Goal: Task Accomplishment & Management: Complete application form

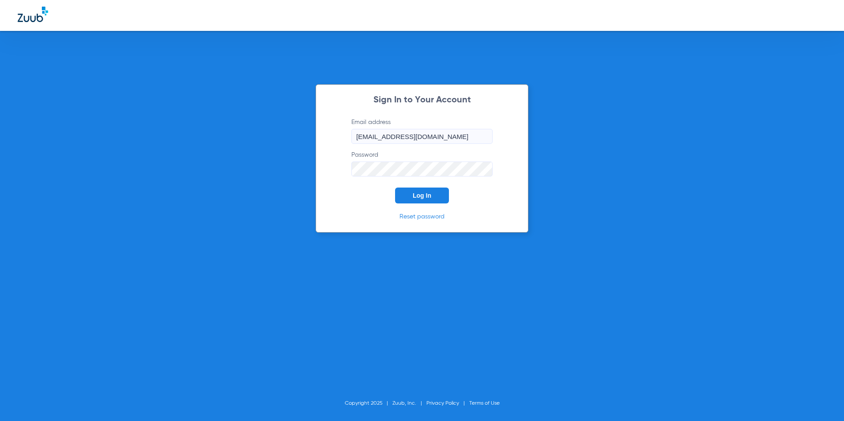
click at [421, 189] on button "Log In" at bounding box center [422, 196] width 54 height 16
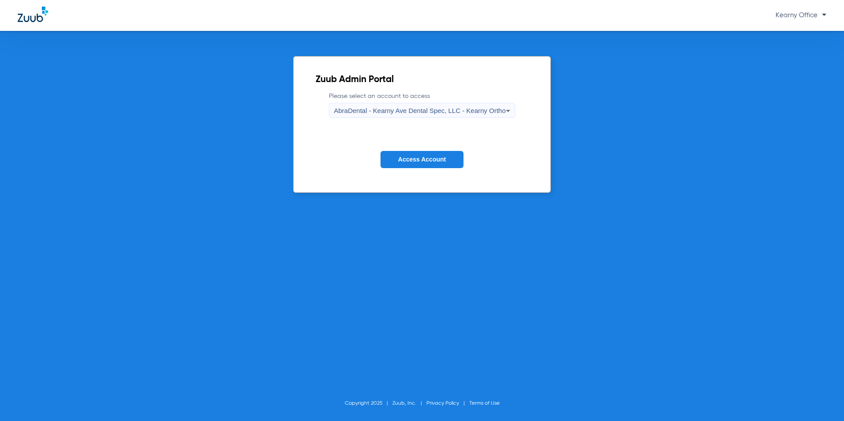
click at [503, 109] on icon at bounding box center [508, 110] width 11 height 11
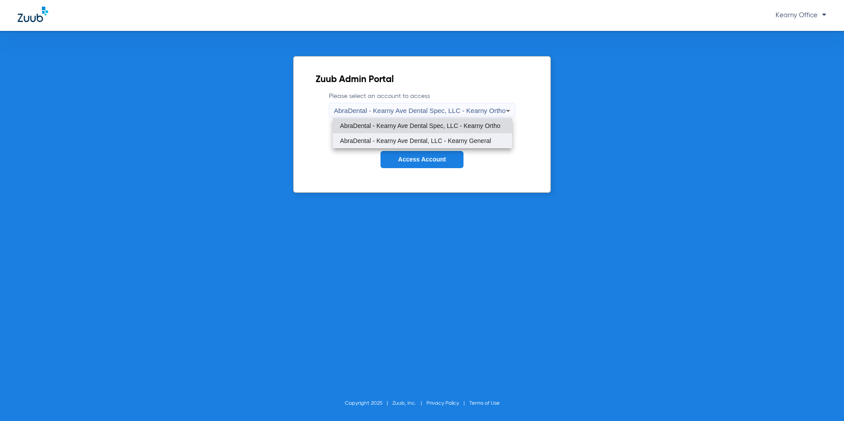
click at [462, 143] on span "AbraDental - Kearny Ave Dental, LLC - Kearny General" at bounding box center [415, 141] width 151 height 6
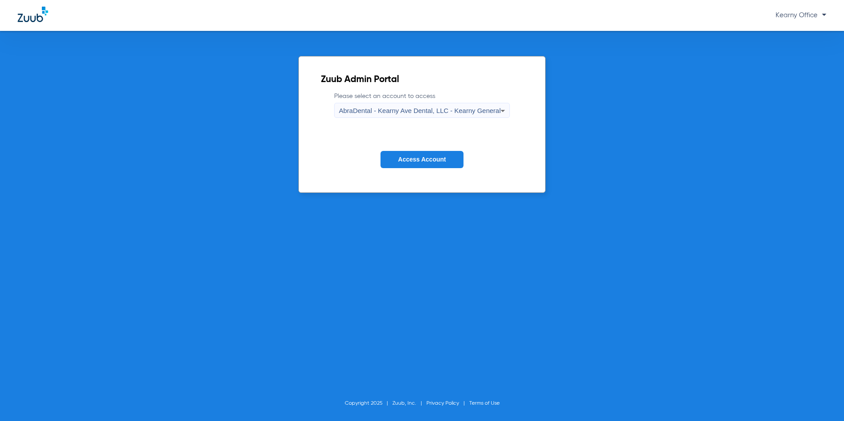
click at [446, 159] on span "Access Account" at bounding box center [422, 159] width 48 height 7
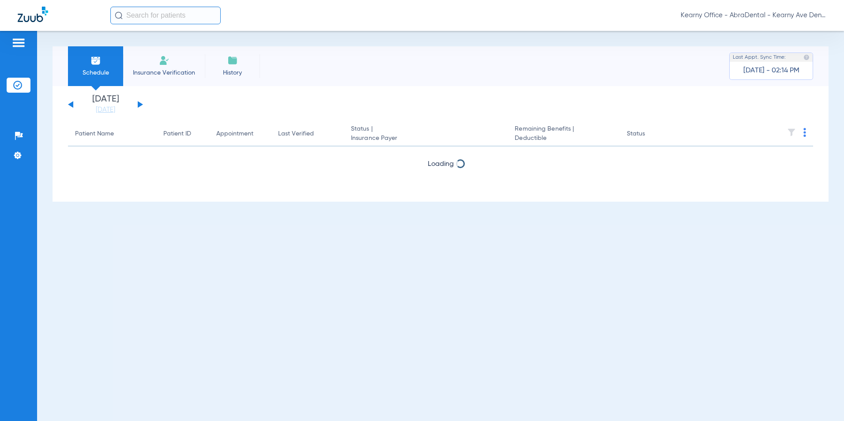
click at [159, 73] on span "Insurance Verification" at bounding box center [164, 72] width 68 height 9
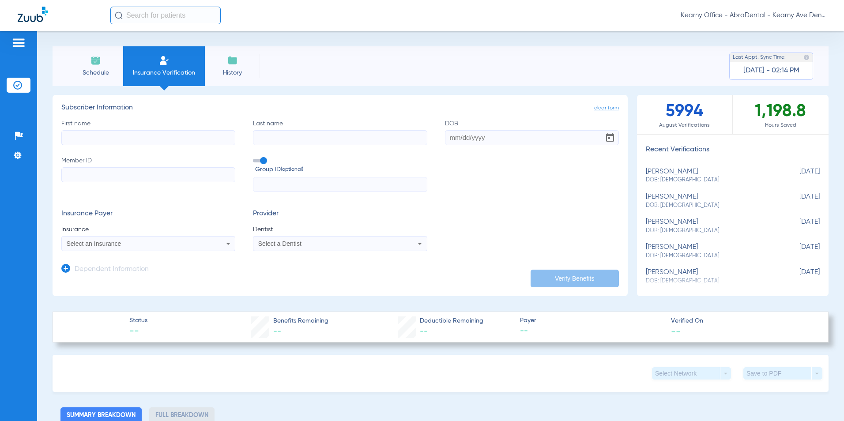
click at [98, 180] on input "Member ID" at bounding box center [148, 174] width 174 height 15
paste input "3833225029"
type input "3833225029"
click at [275, 187] on input "text" at bounding box center [340, 184] width 174 height 15
paste input "07803-00001"
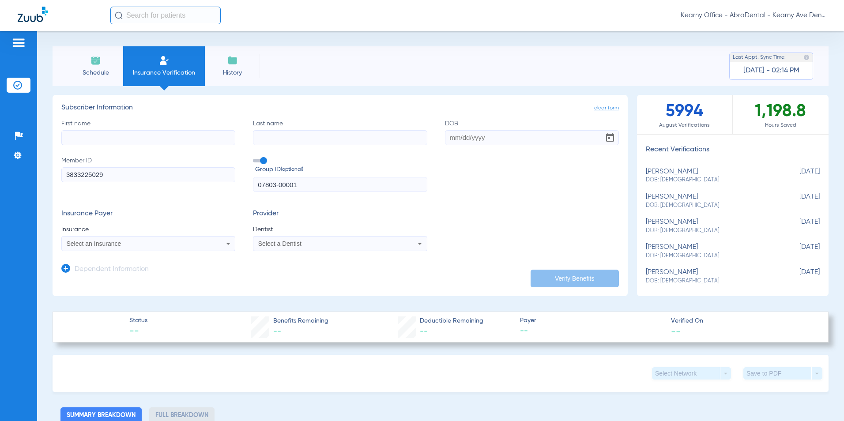
type input "07803-00001"
click at [78, 139] on input "First name" at bounding box center [148, 137] width 174 height 15
paste input "[PERSON_NAME]"
type input "[PERSON_NAME]"
click at [329, 141] on input "Last name" at bounding box center [340, 137] width 174 height 15
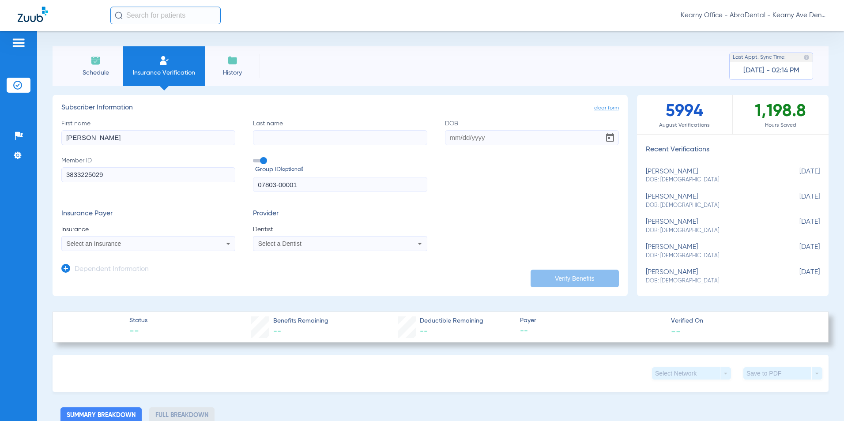
paste input "[PERSON_NAME]"
type input "[PERSON_NAME]"
click at [501, 138] on input "DOB" at bounding box center [532, 137] width 174 height 15
type input "[DATE]"
click at [203, 251] on mat-select "Select an Insurance" at bounding box center [148, 243] width 174 height 15
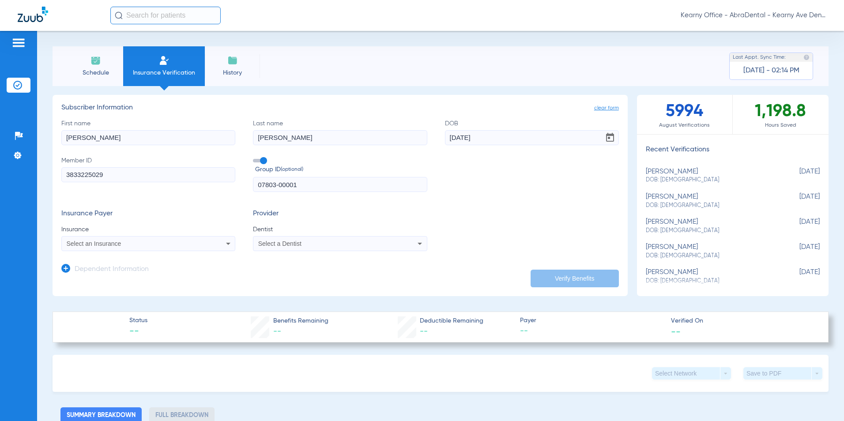
click at [207, 247] on div "Select an Insurance" at bounding box center [148, 243] width 173 height 11
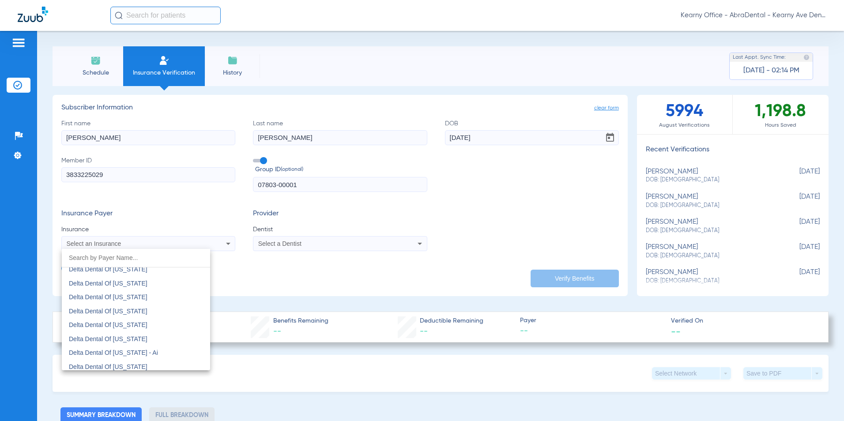
scroll to position [2030, 0]
click at [135, 300] on span "Delta Dental Of [US_STATE]" at bounding box center [108, 301] width 79 height 7
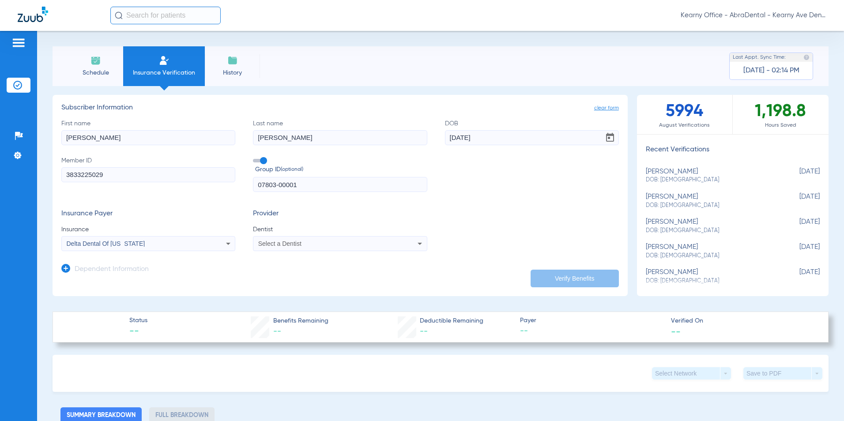
click at [286, 241] on div "Select a Dentist" at bounding box center [339, 243] width 173 height 11
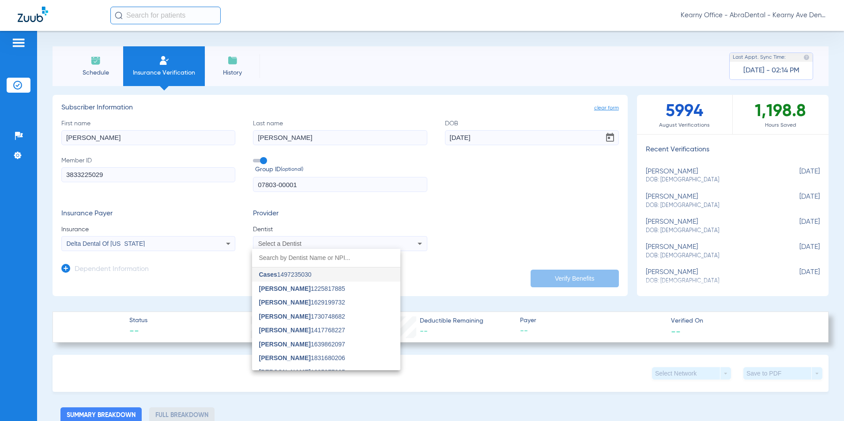
drag, startPoint x: 286, startPoint y: 242, endPoint x: 281, endPoint y: 254, distance: 13.6
click at [281, 254] on input "dropdown search" at bounding box center [326, 258] width 148 height 18
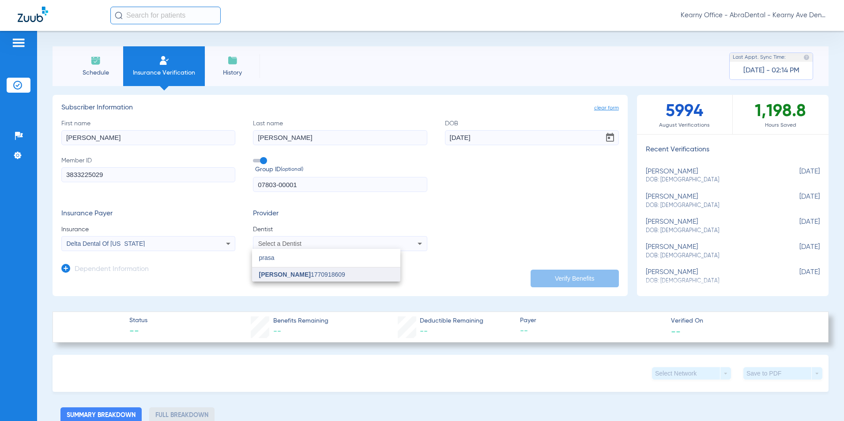
type input "prasa"
click at [288, 277] on span "[PERSON_NAME]" at bounding box center [285, 274] width 52 height 7
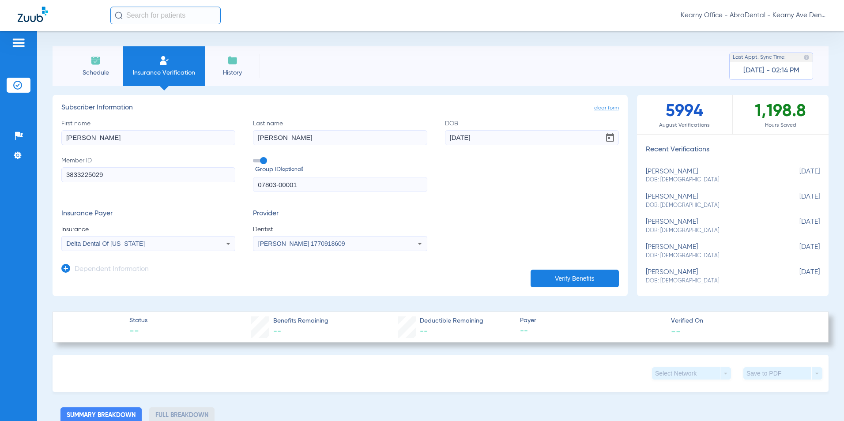
click at [559, 275] on button "Verify Benefits" at bounding box center [574, 279] width 88 height 18
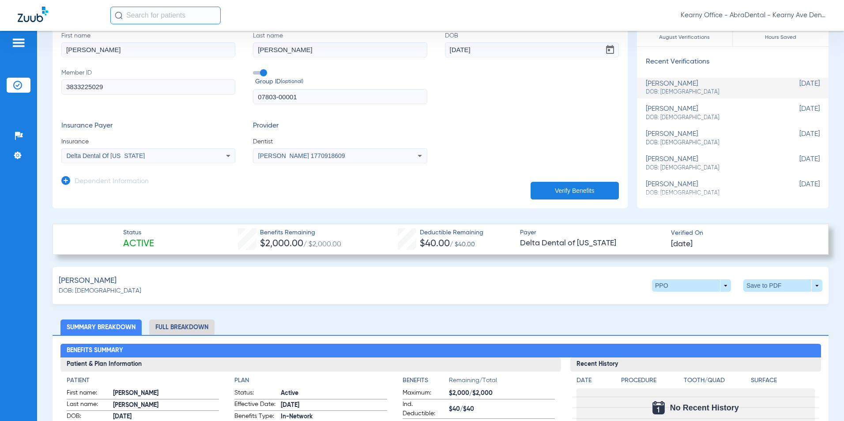
scroll to position [88, 0]
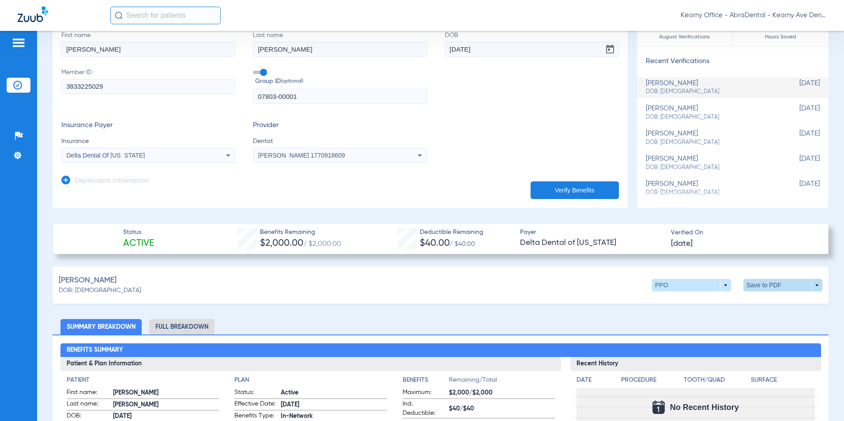
click at [746, 286] on span at bounding box center [782, 285] width 79 height 12
click at [694, 299] on span "Save to PDF" at bounding box center [709, 302] width 35 height 6
drag, startPoint x: 483, startPoint y: 84, endPoint x: 429, endPoint y: 17, distance: 85.9
click at [484, 80] on div "First name [PERSON_NAME] Last name [PERSON_NAME] DOB [DEMOGRAPHIC_DATA] Member …" at bounding box center [339, 67] width 557 height 73
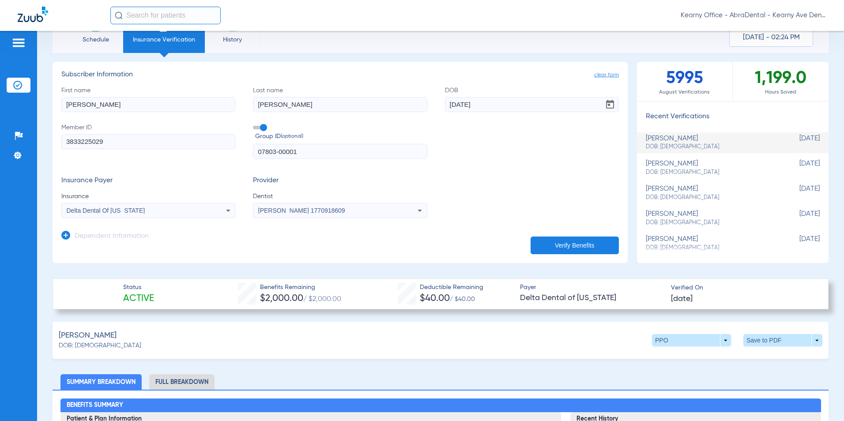
scroll to position [0, 0]
